Goal: Check status

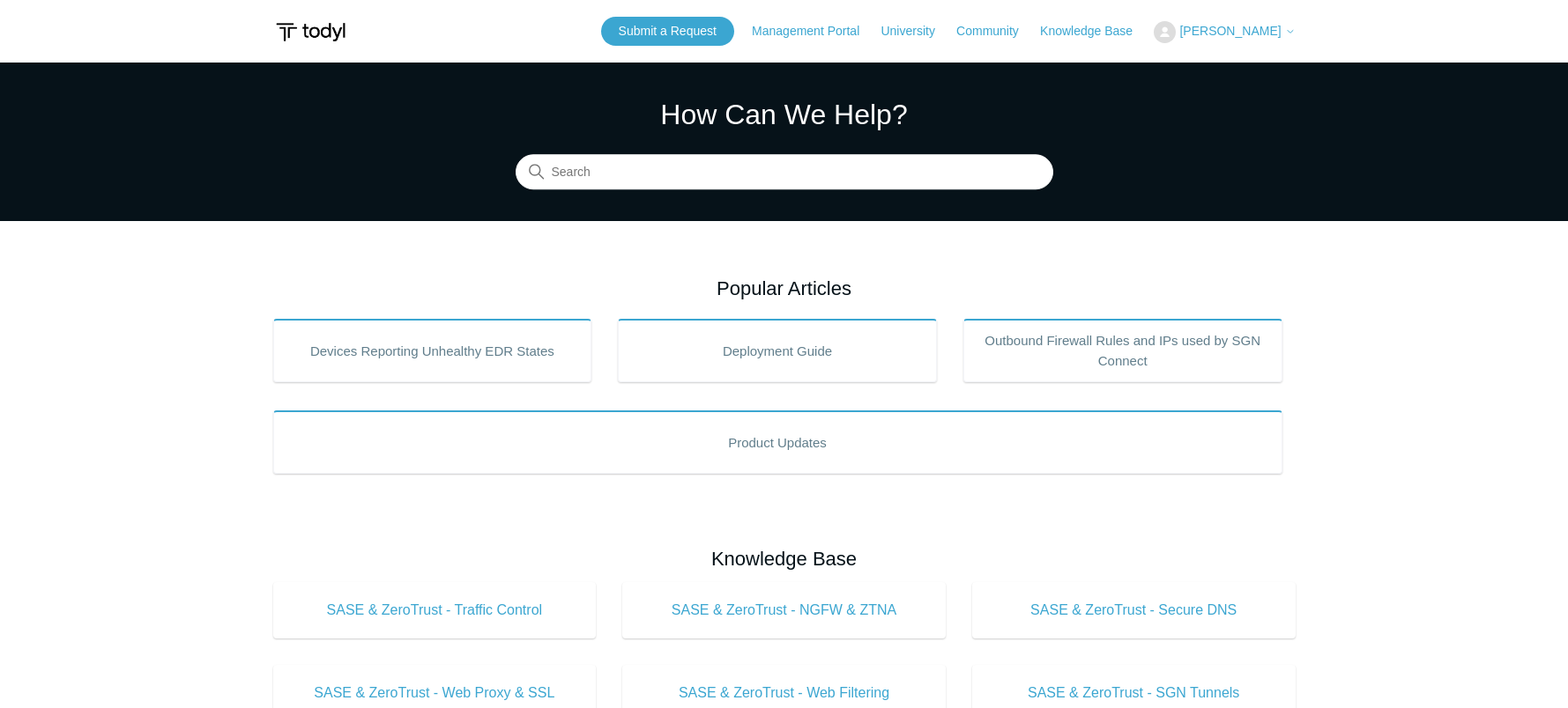
click at [1250, 28] on span "[PERSON_NAME]" at bounding box center [1230, 31] width 102 height 14
click at [1263, 62] on link "My Support Requests" at bounding box center [1240, 69] width 172 height 31
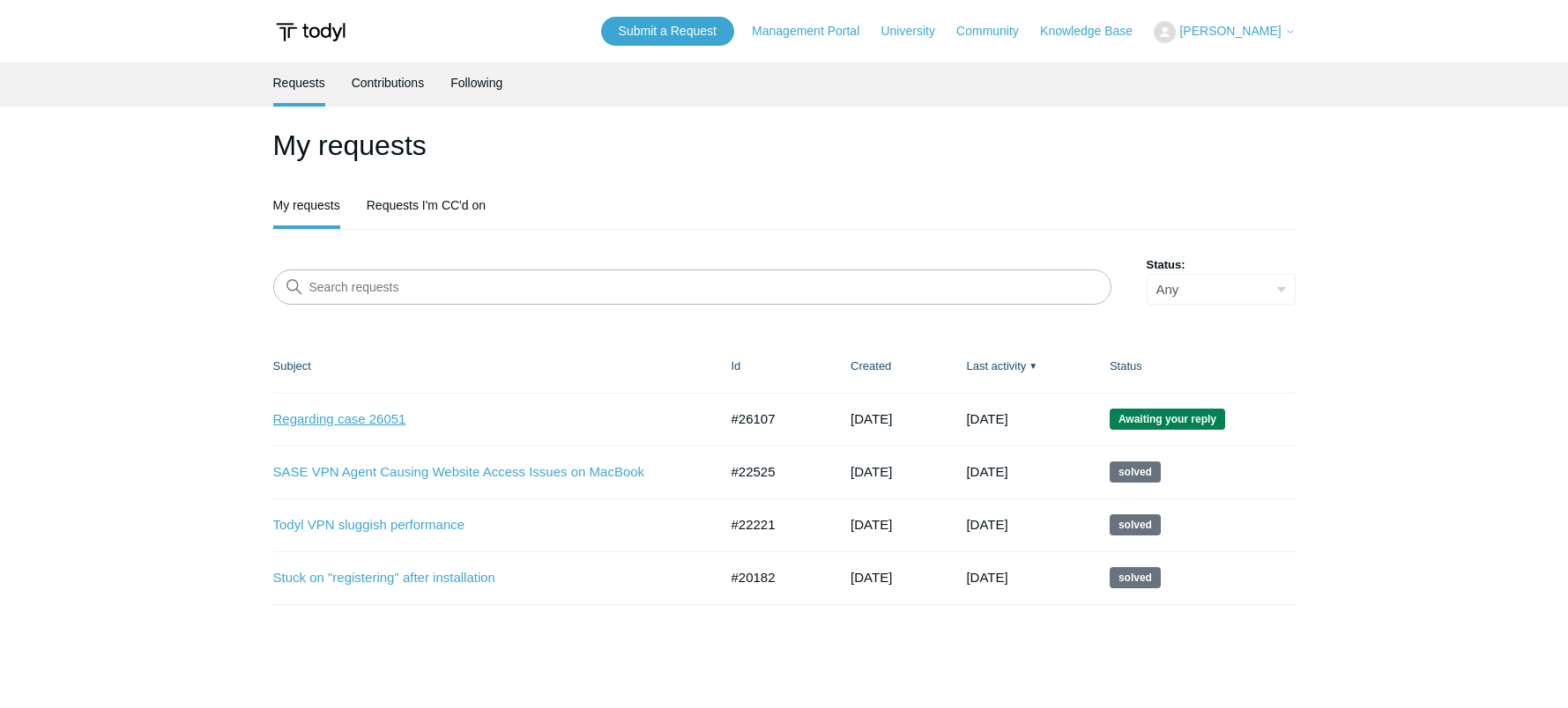
click at [356, 420] on link "Regarding case 26051" at bounding box center [483, 419] width 419 height 20
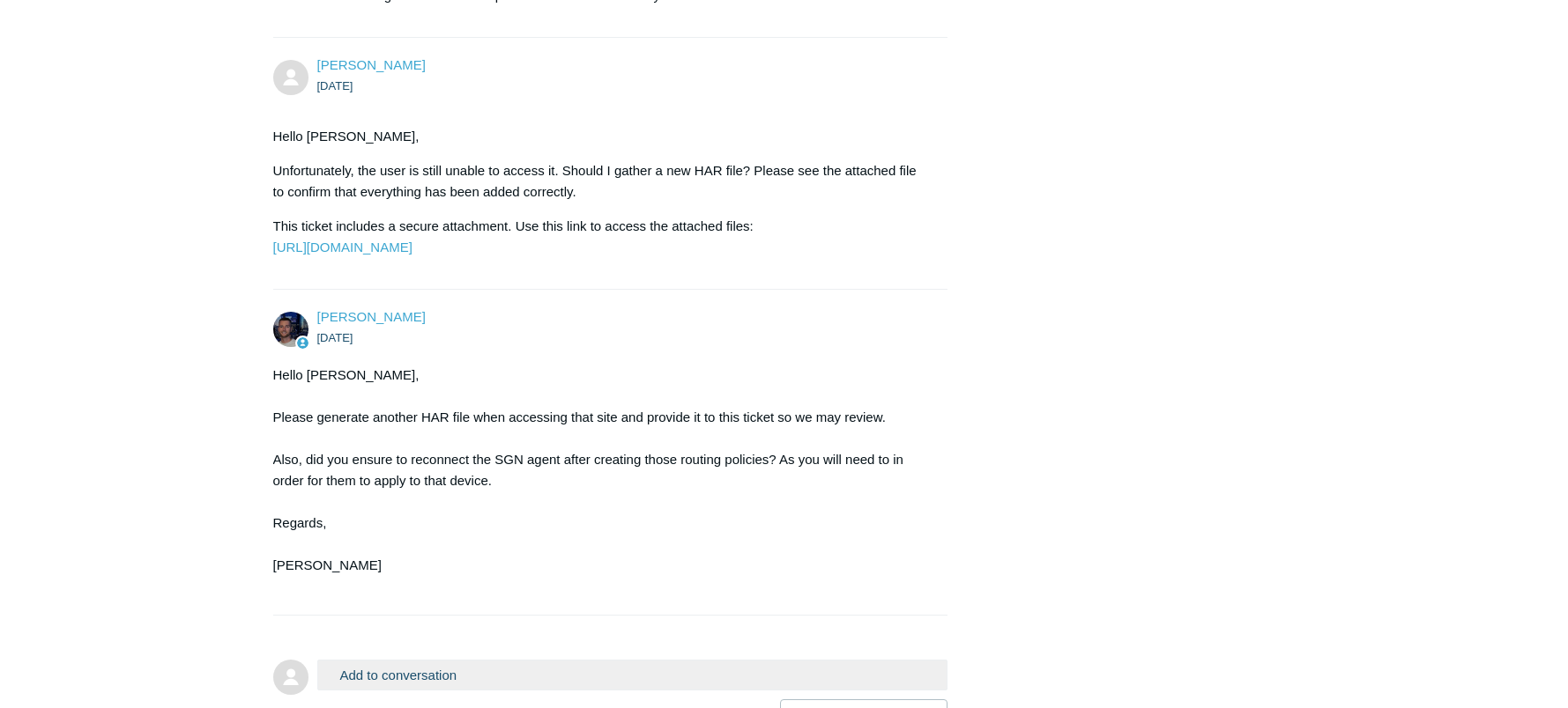
scroll to position [5466, 0]
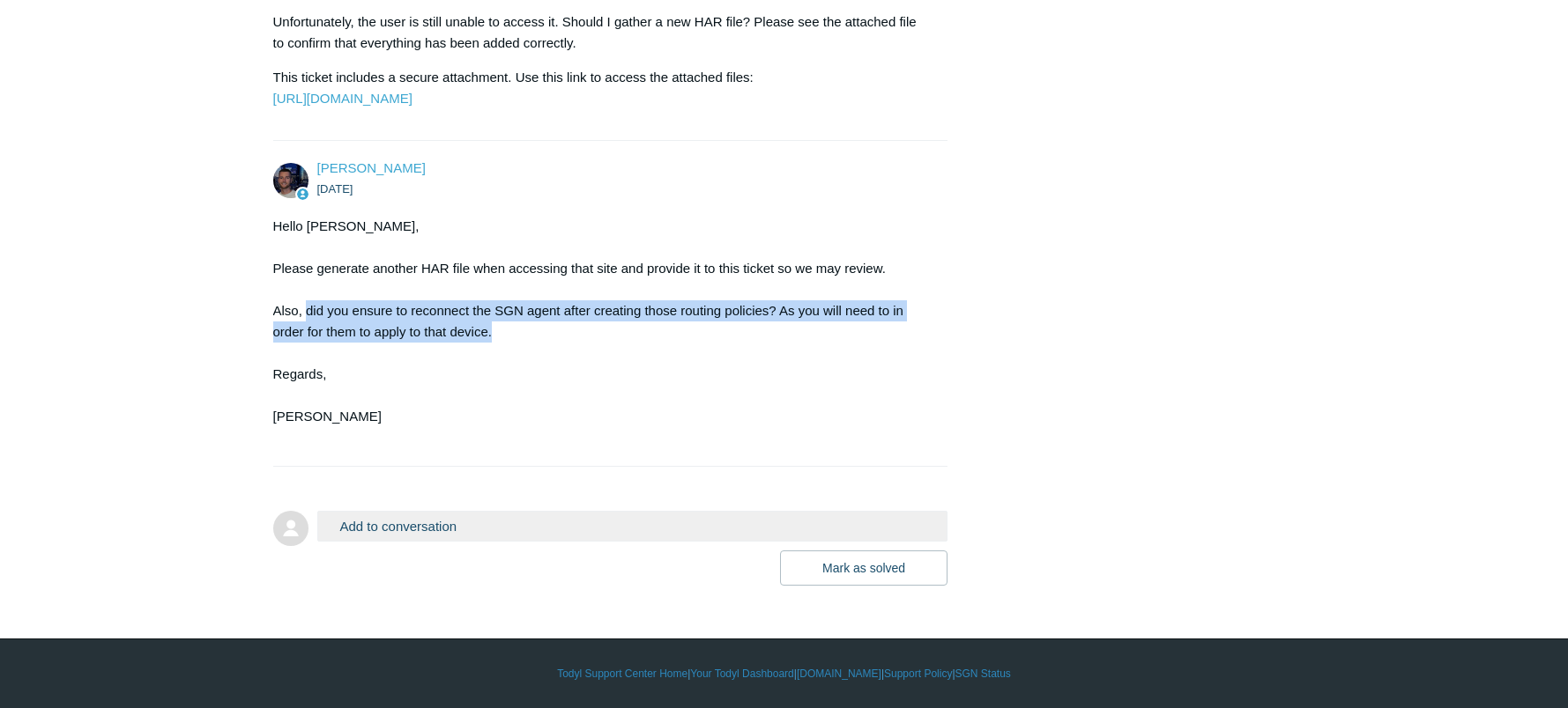
drag, startPoint x: 307, startPoint y: 309, endPoint x: 649, endPoint y: 334, distance: 342.9
click at [649, 334] on div "Hello [PERSON_NAME], Please generate another HAR file when accessing that site …" at bounding box center [602, 331] width 657 height 232
click at [649, 330] on div "Hello Lowell, Please generate another HAR file when accessing that site and pro…" at bounding box center [602, 331] width 657 height 232
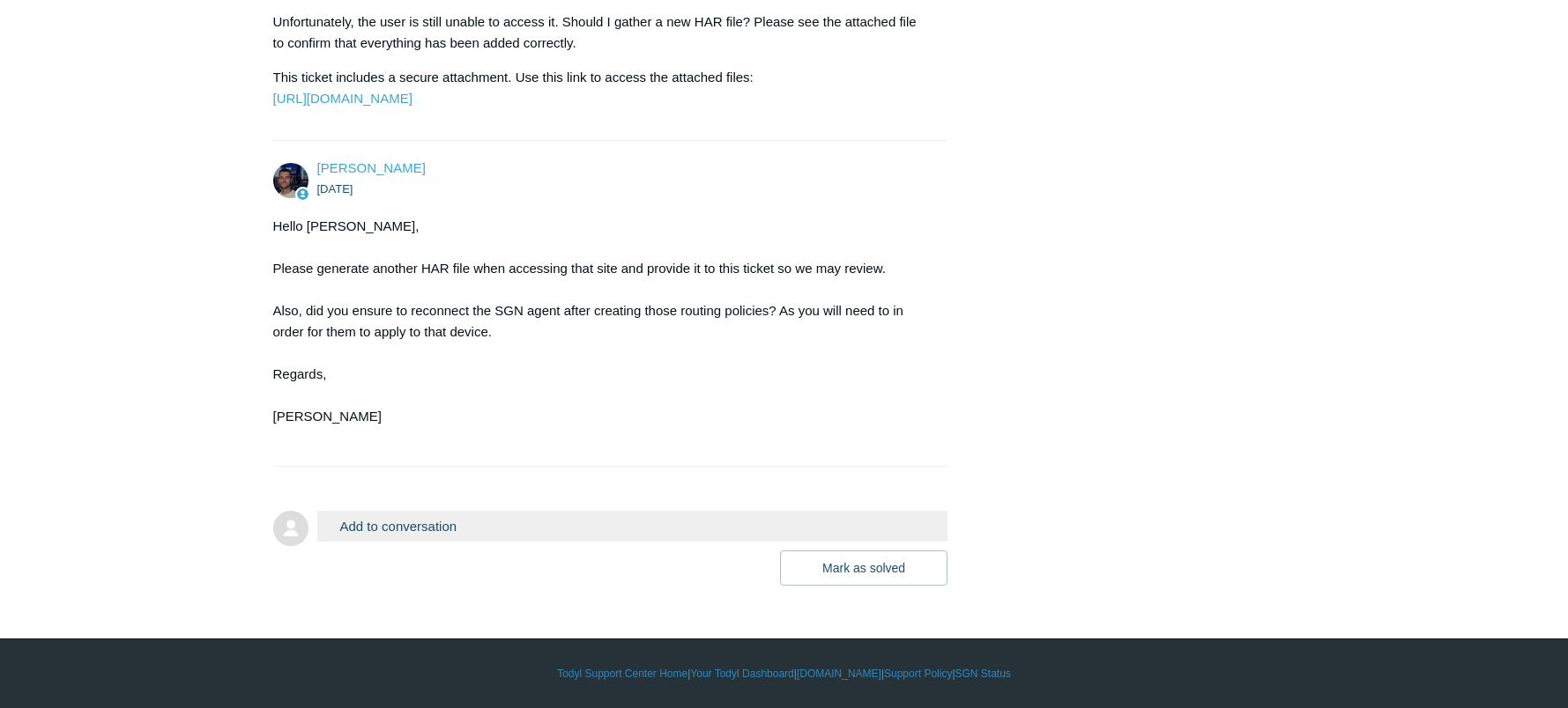
scroll to position [5290, 0]
